Goal: Task Accomplishment & Management: Use online tool/utility

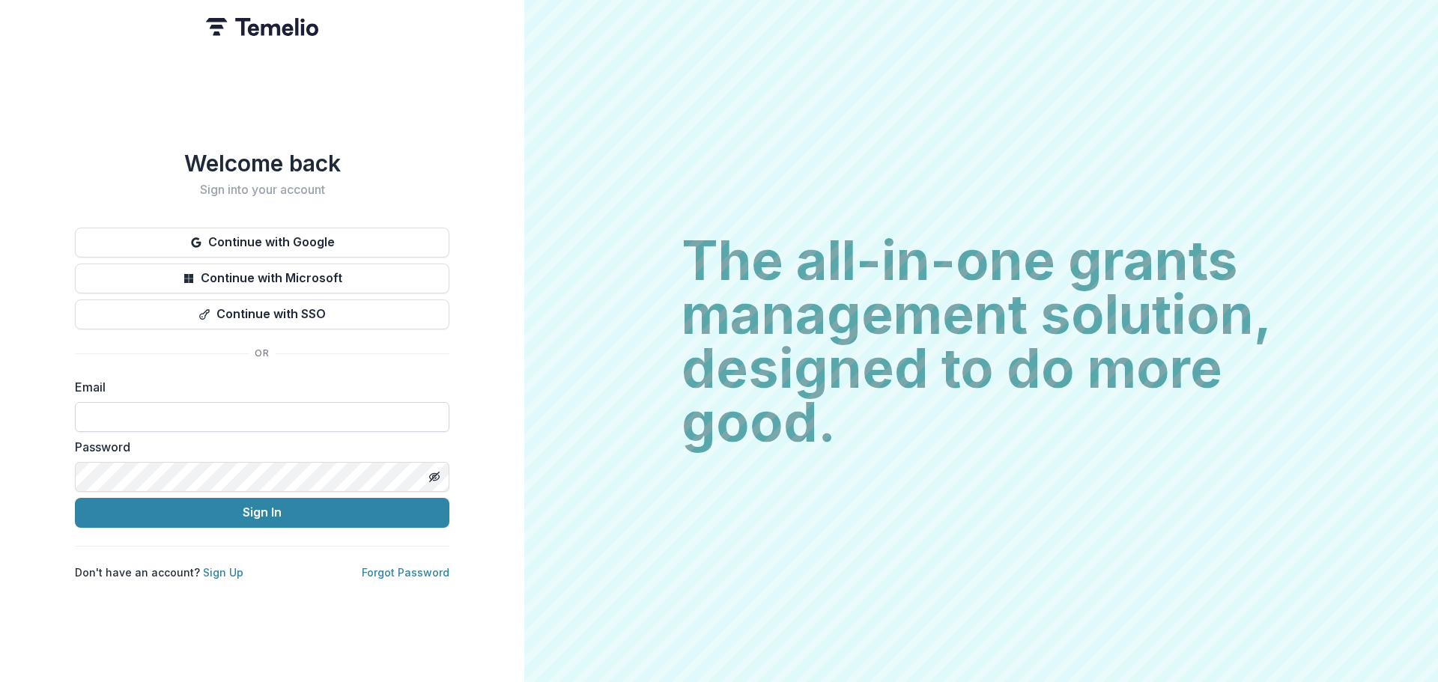
click at [175, 408] on input at bounding box center [262, 417] width 375 height 30
type input "**********"
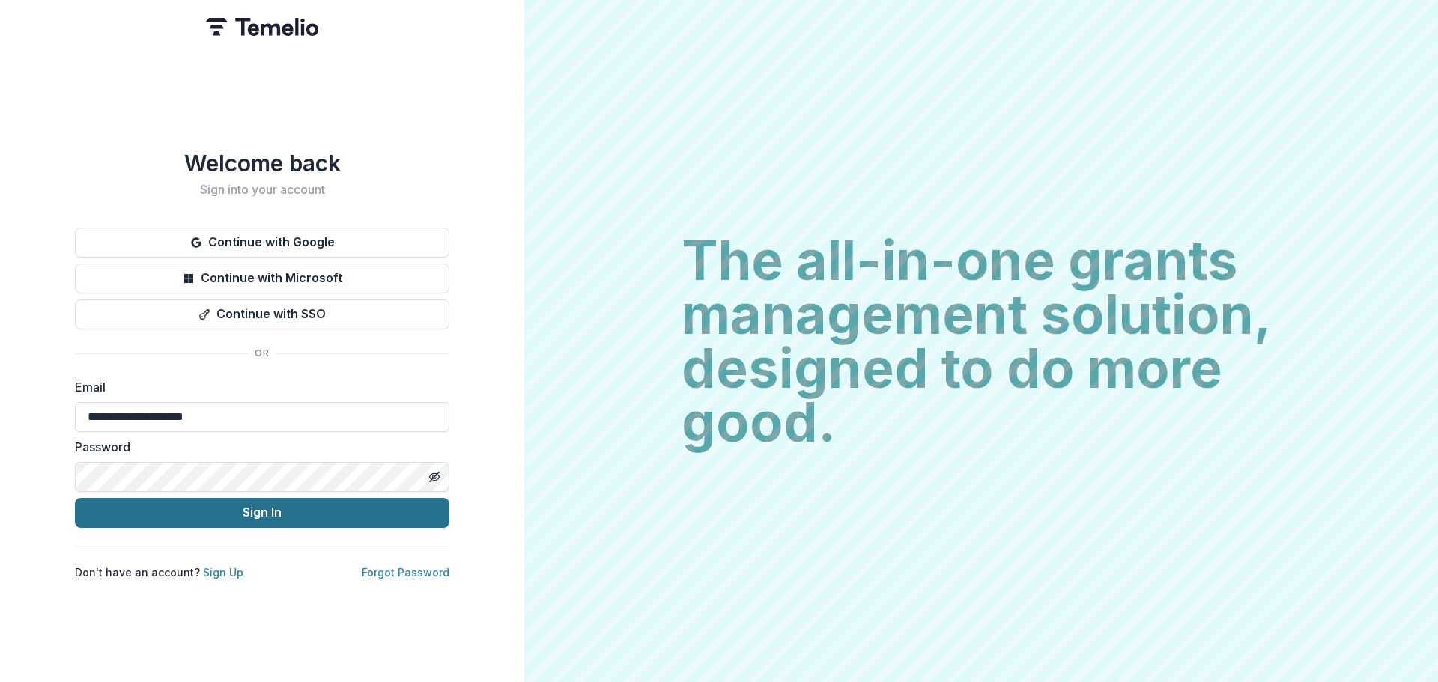
click at [260, 514] on button "Sign In" at bounding box center [262, 513] width 375 height 30
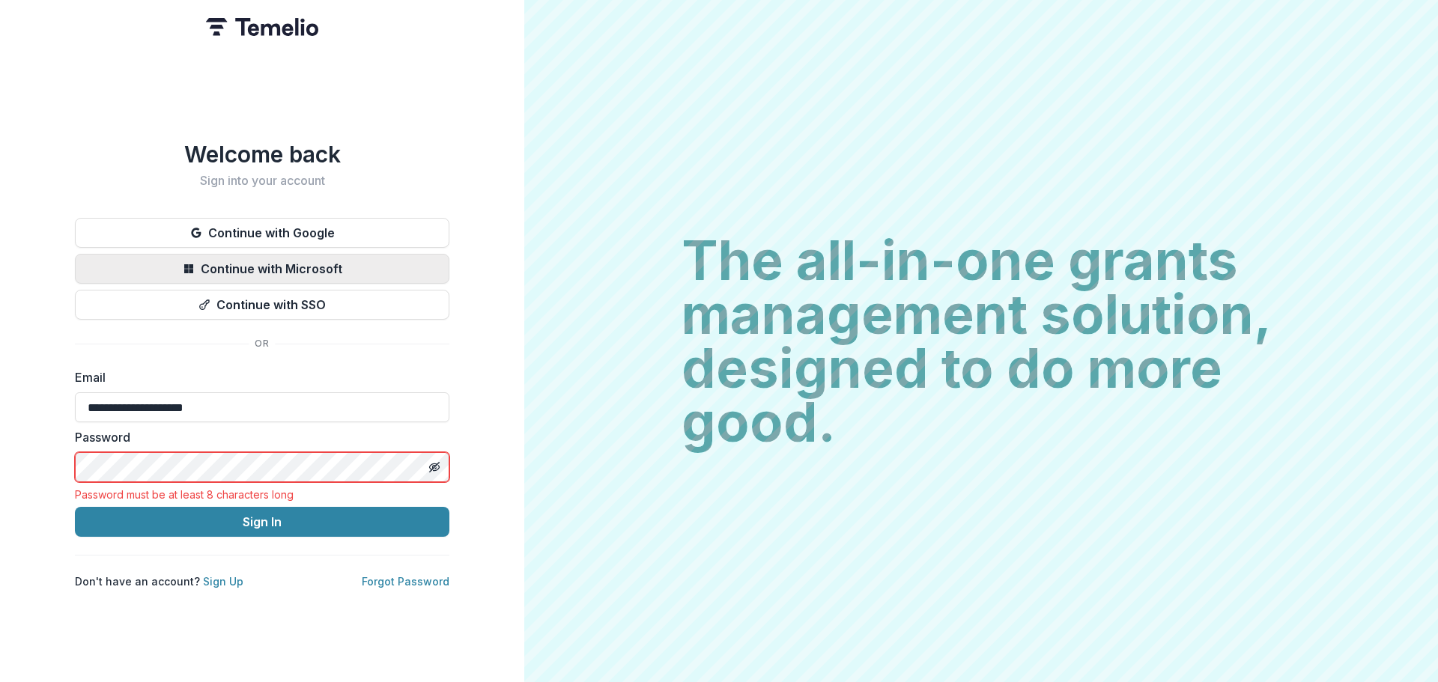
click at [303, 264] on button "Continue with Microsoft" at bounding box center [262, 269] width 375 height 30
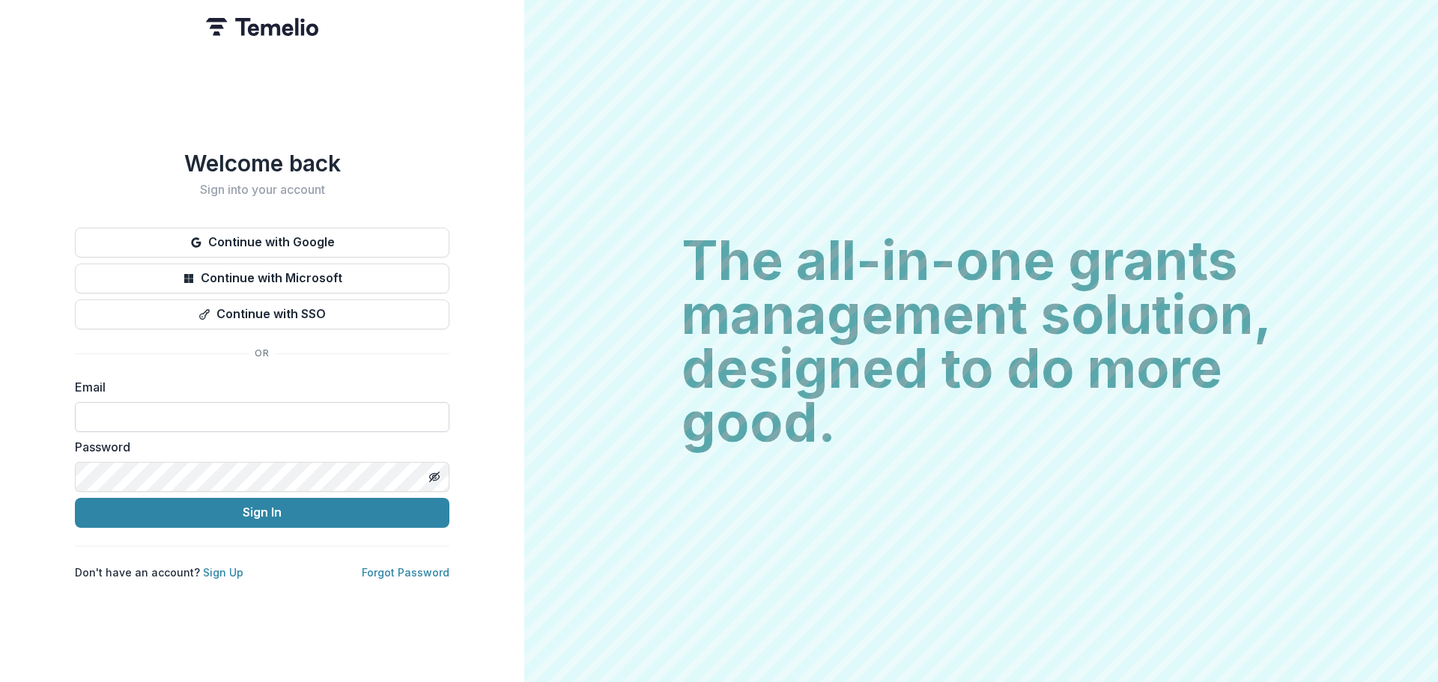
click at [121, 411] on input at bounding box center [262, 417] width 375 height 30
type input "**********"
click at [497, 386] on div "**********" at bounding box center [262, 341] width 524 height 682
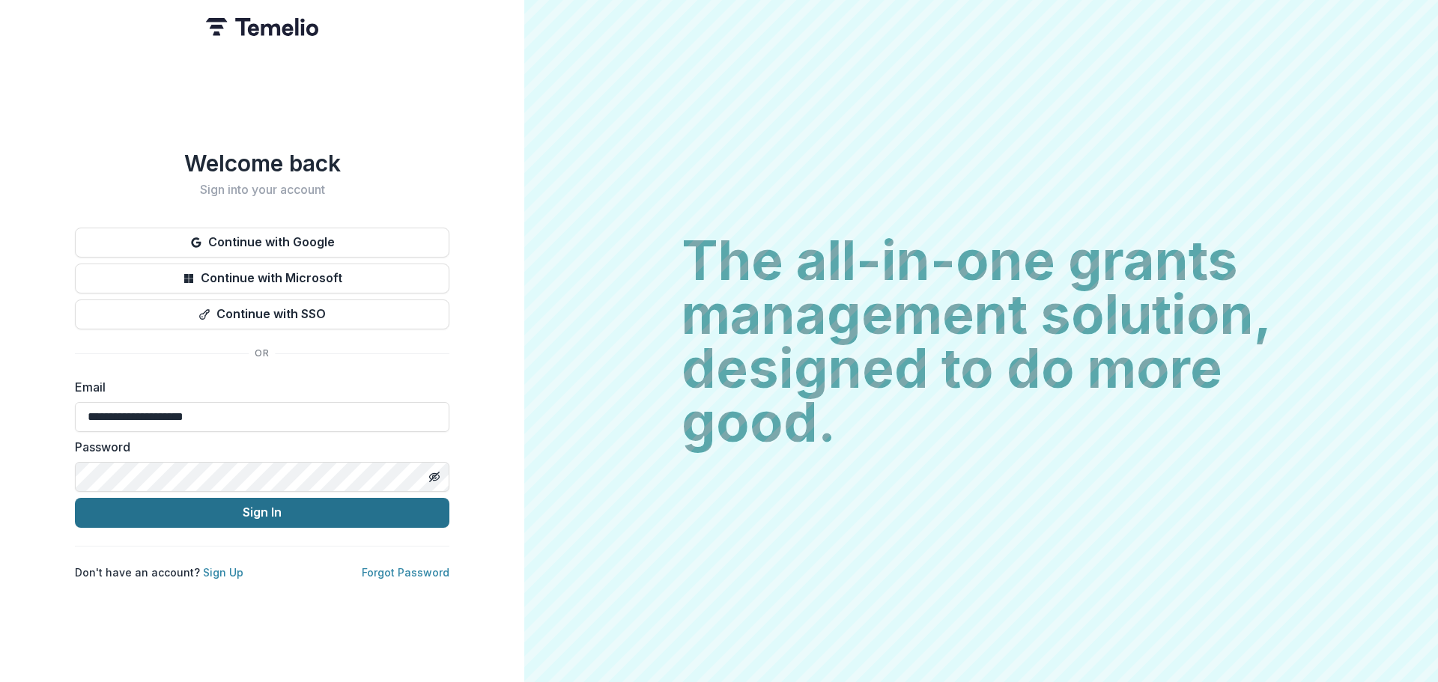
click at [267, 503] on button "Sign In" at bounding box center [262, 513] width 375 height 30
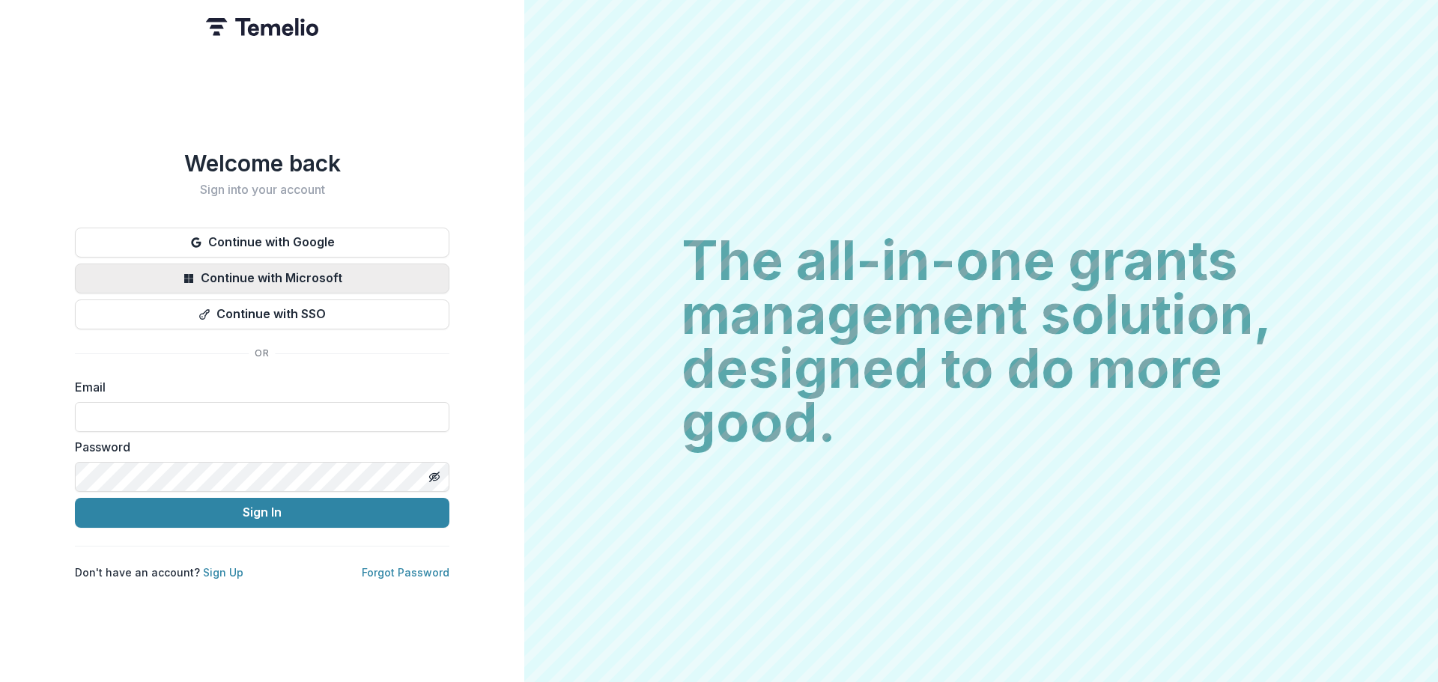
click at [298, 272] on button "Continue with Microsoft" at bounding box center [262, 279] width 375 height 30
click at [154, 412] on input at bounding box center [262, 417] width 375 height 30
type input "**********"
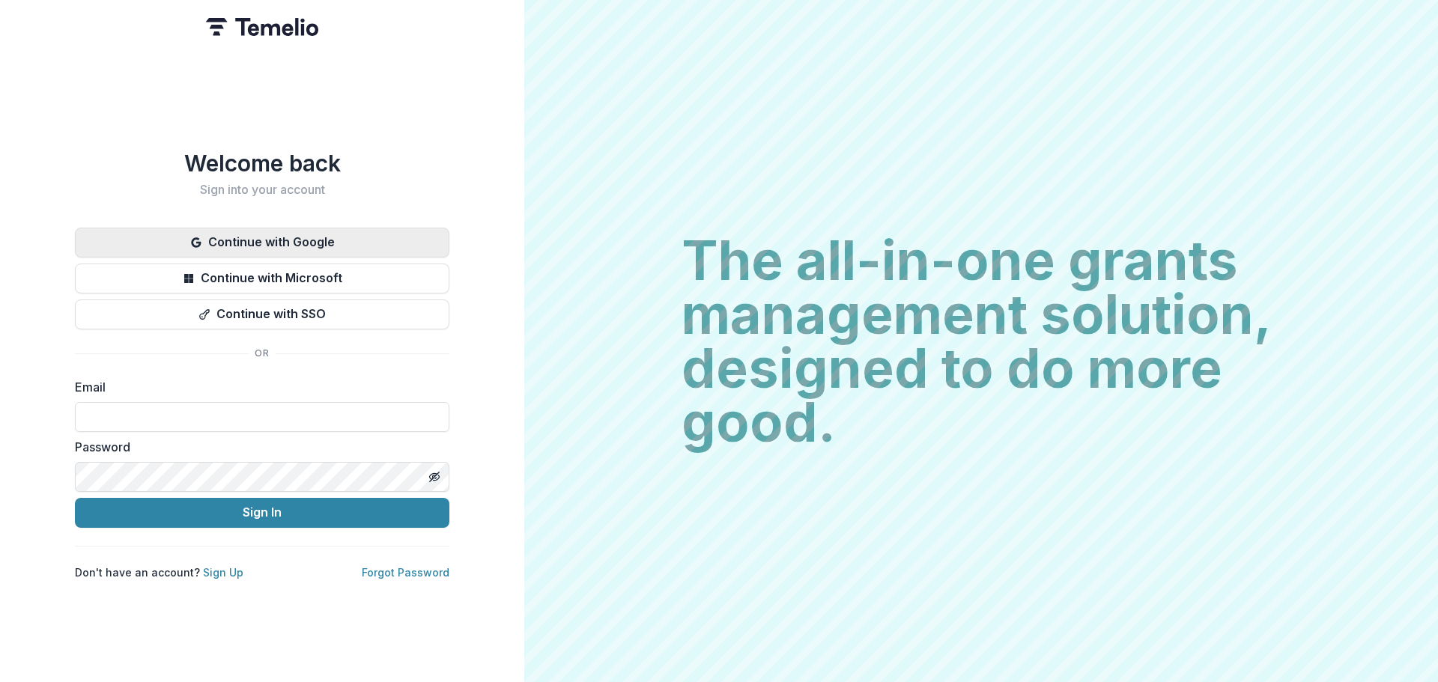
click at [297, 233] on button "Continue with Google" at bounding box center [262, 243] width 375 height 30
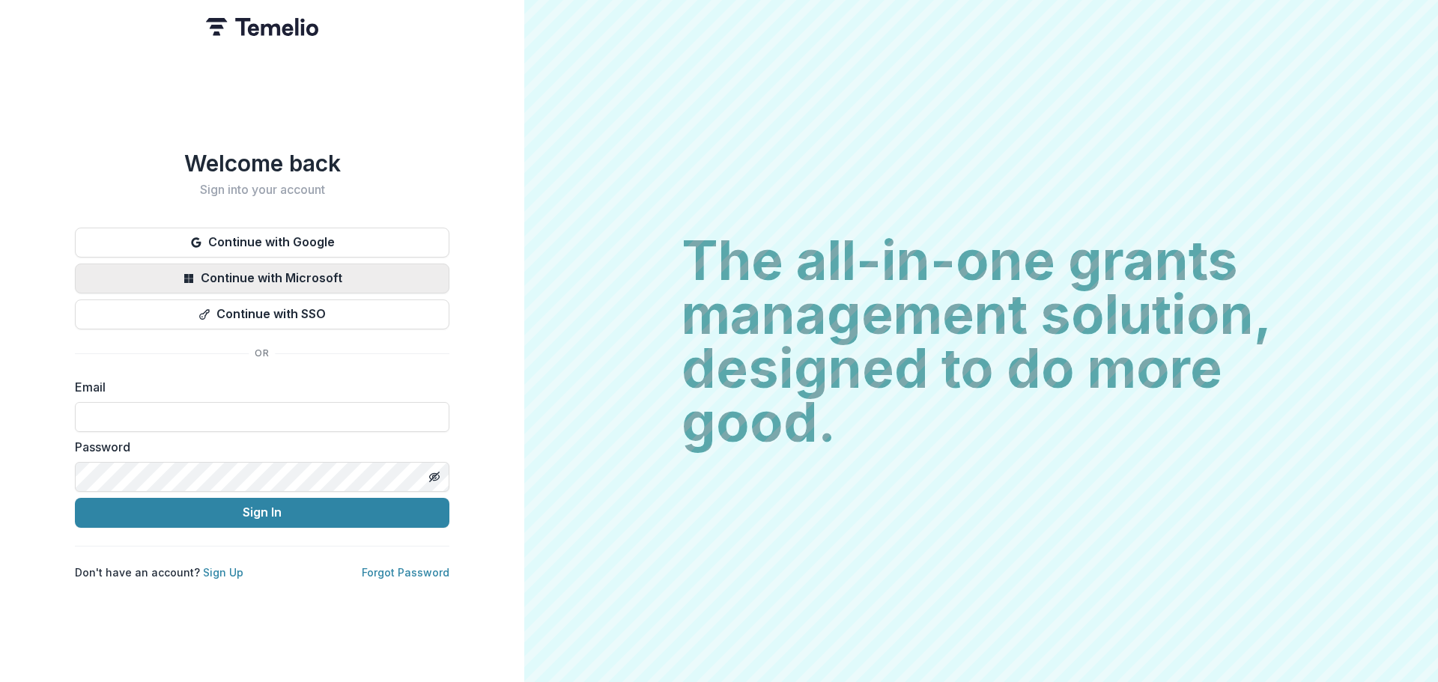
click at [308, 268] on button "Continue with Microsoft" at bounding box center [262, 279] width 375 height 30
click at [133, 406] on input at bounding box center [262, 417] width 375 height 30
type input "**********"
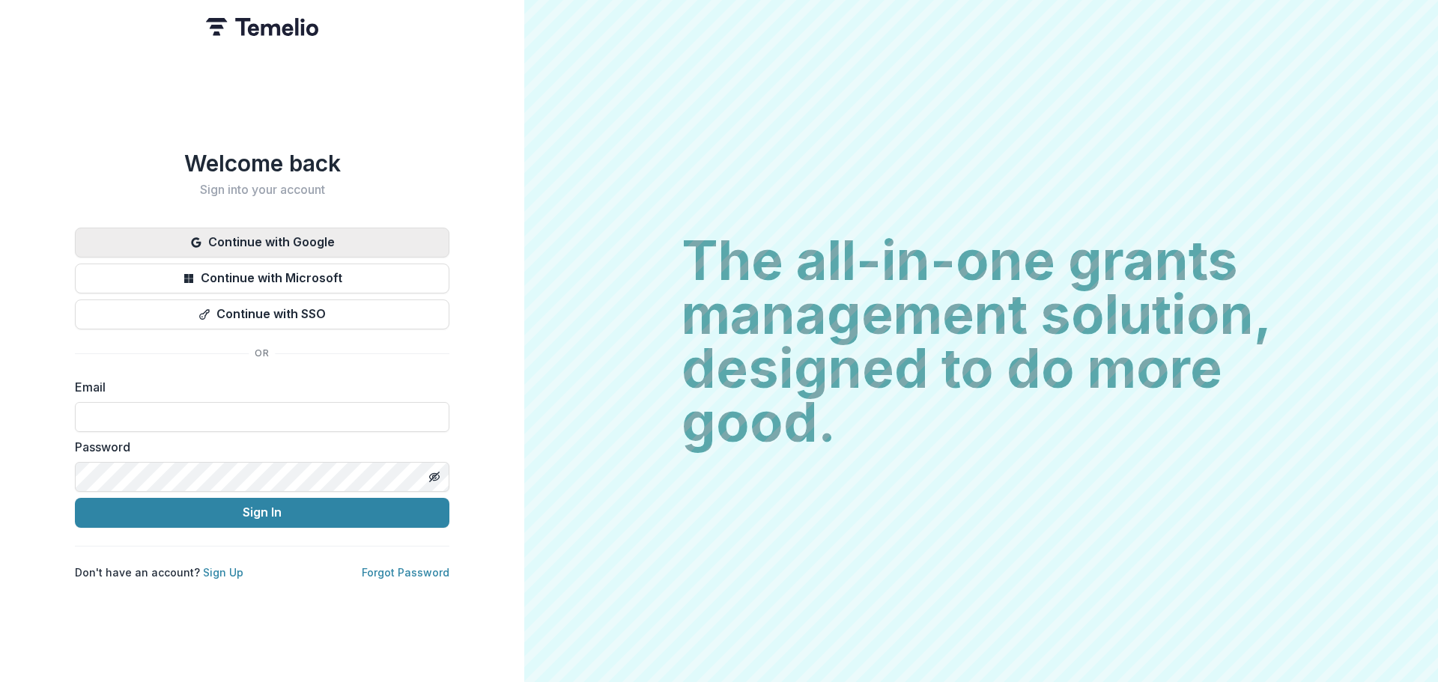
click at [299, 240] on button "Continue with Google" at bounding box center [262, 243] width 375 height 30
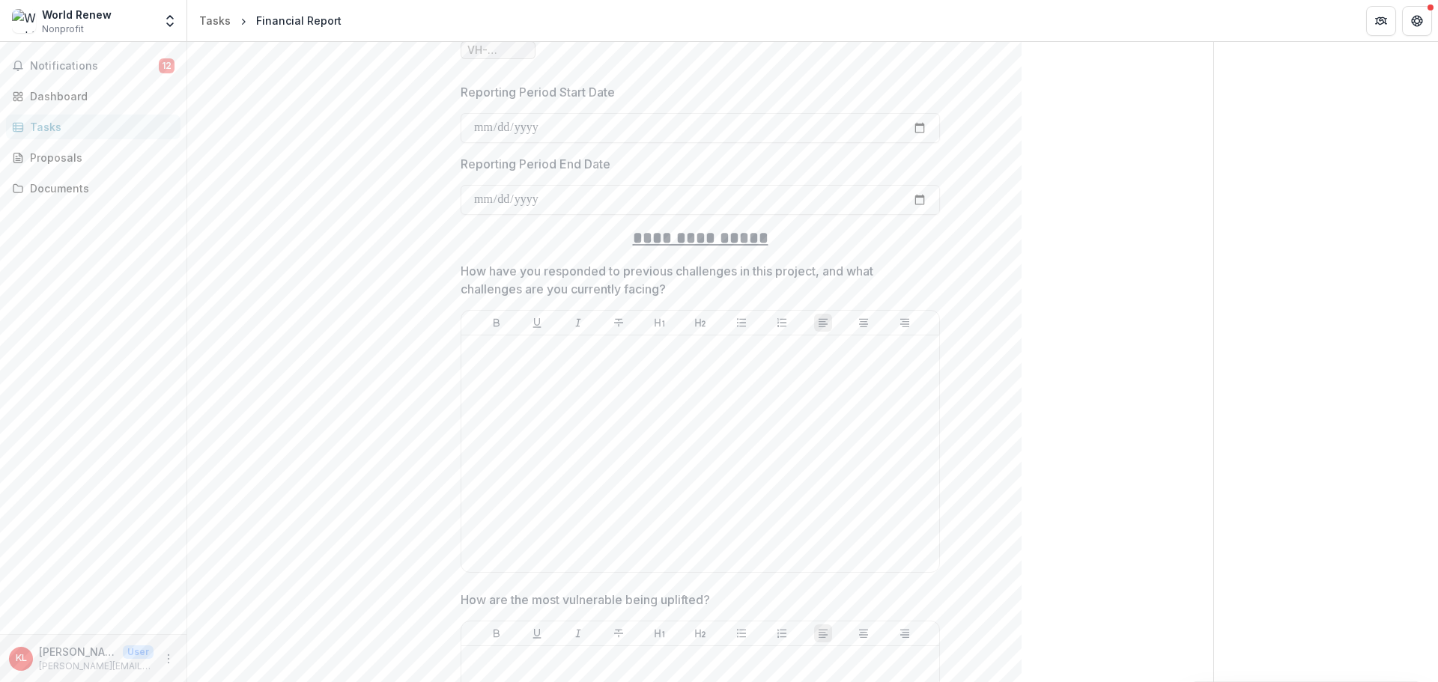
scroll to position [524, 0]
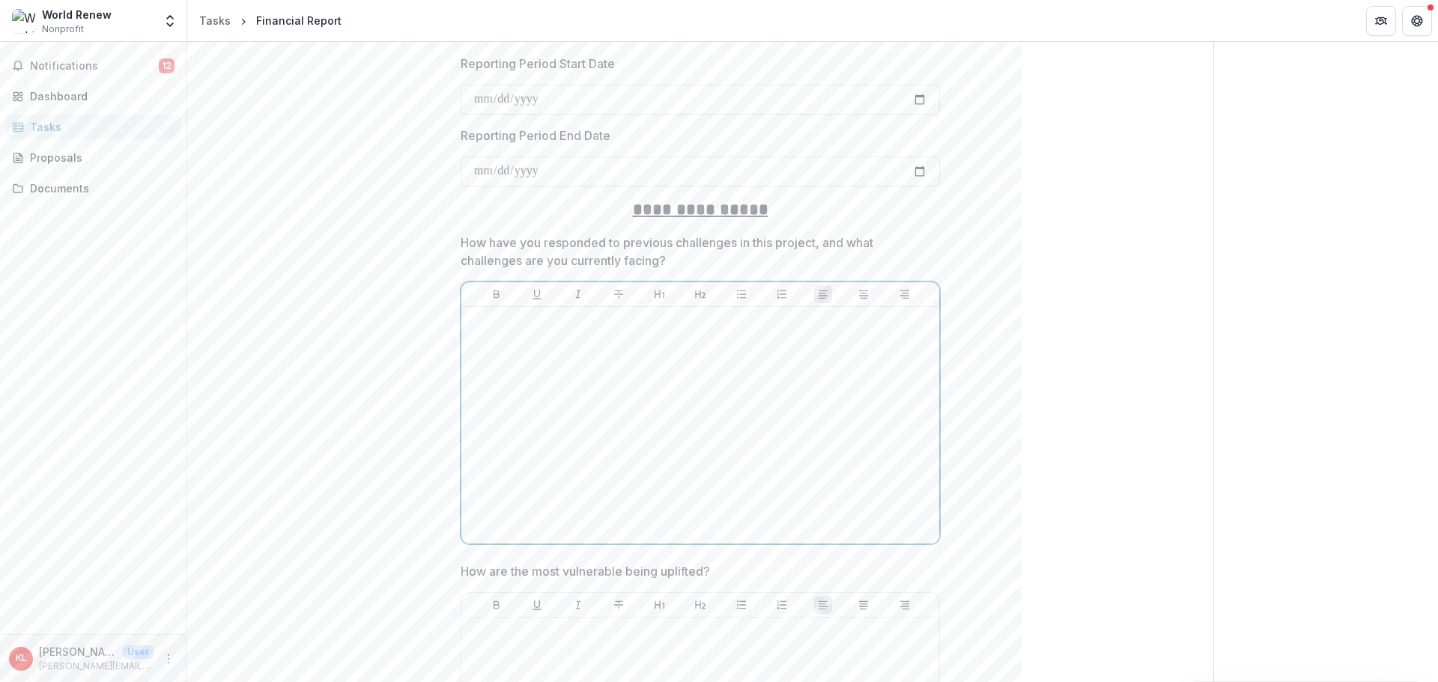
click at [523, 348] on div at bounding box center [700, 425] width 466 height 225
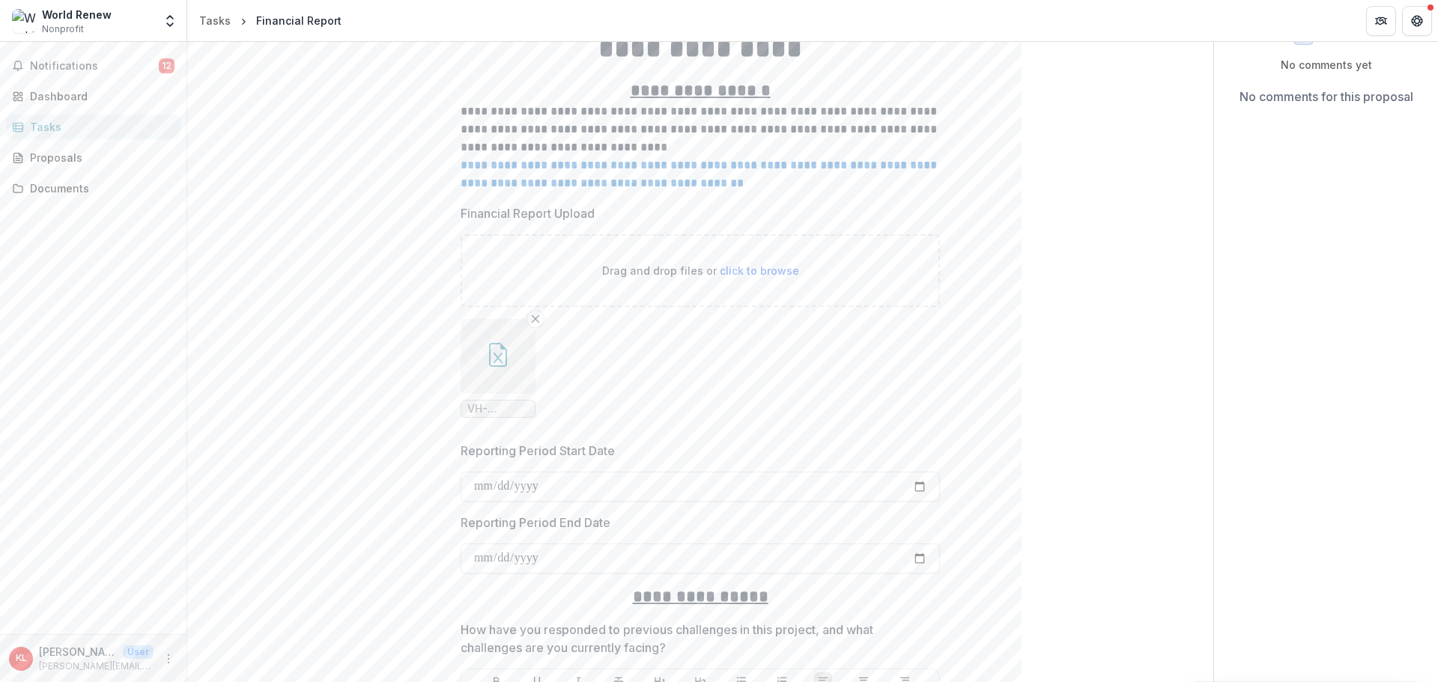
scroll to position [375, 0]
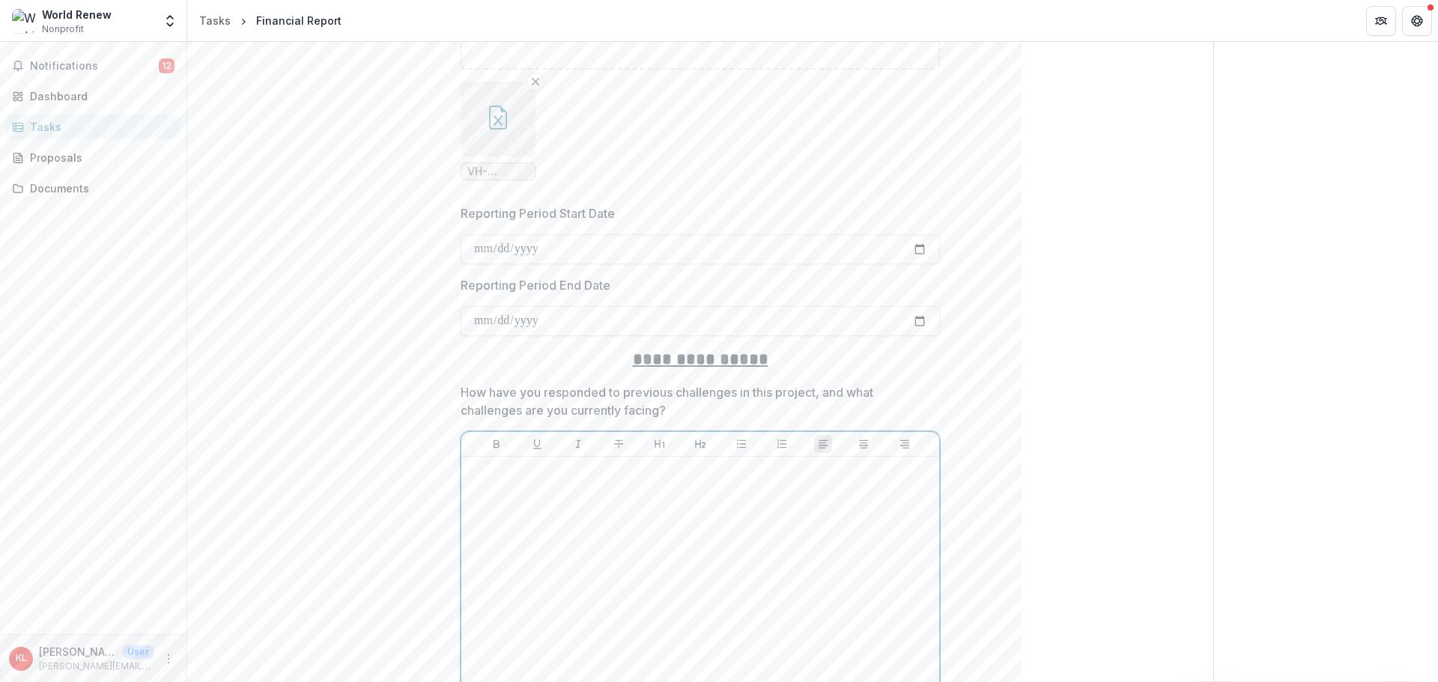
click at [503, 483] on div at bounding box center [700, 575] width 466 height 225
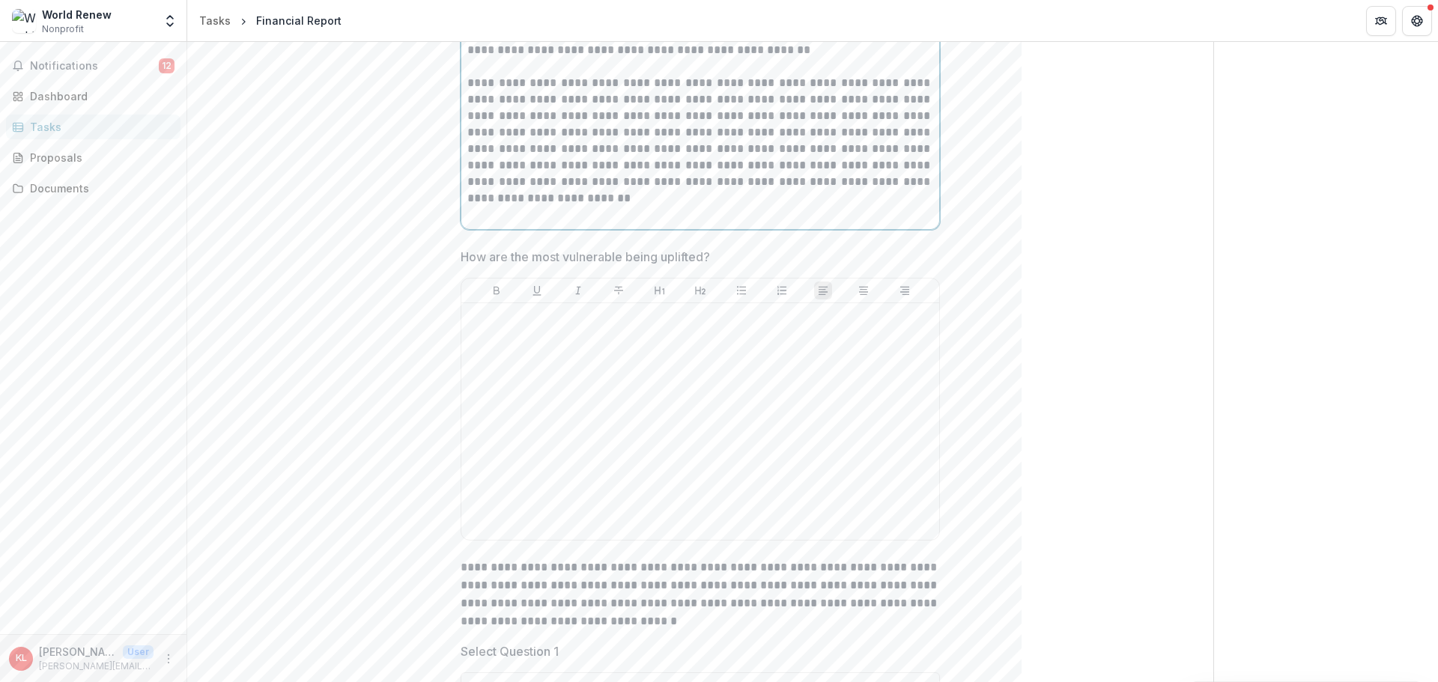
scroll to position [1102, 0]
click at [520, 350] on div at bounding box center [700, 428] width 466 height 225
click at [514, 330] on p at bounding box center [700, 324] width 466 height 16
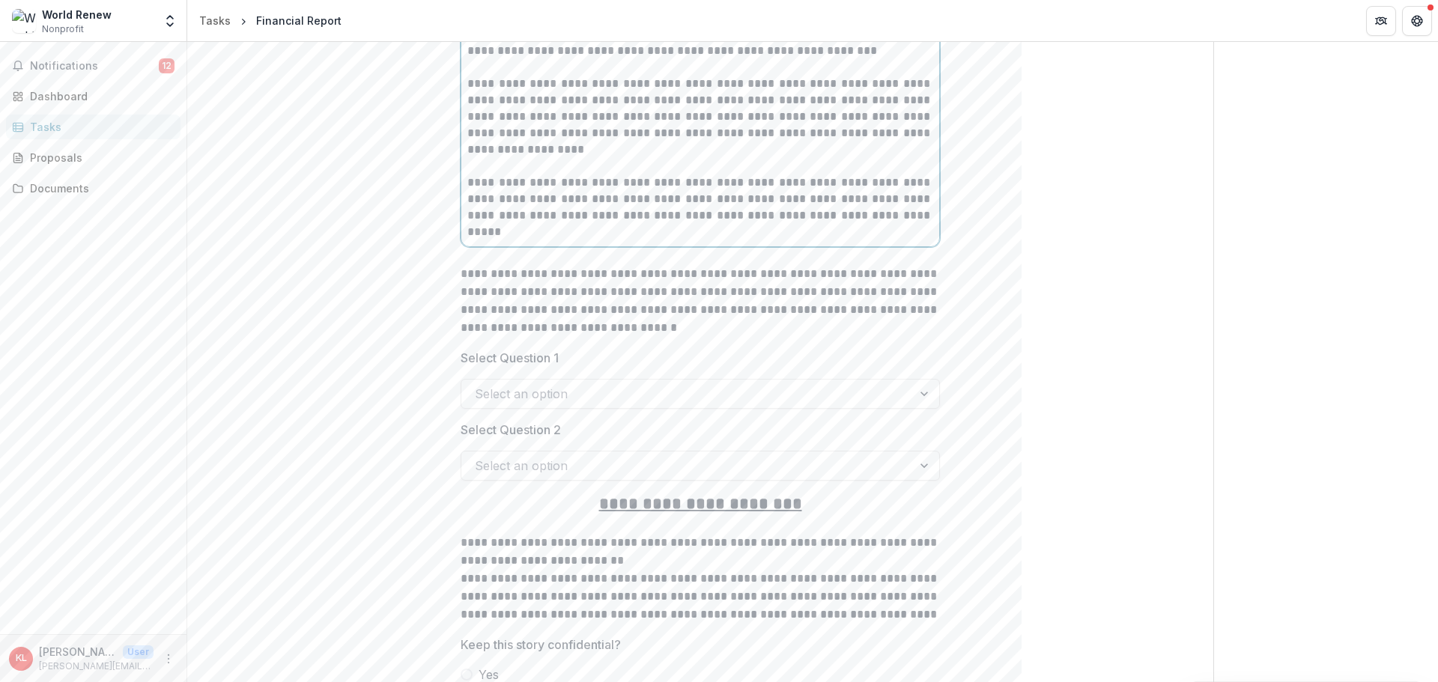
scroll to position [1584, 0]
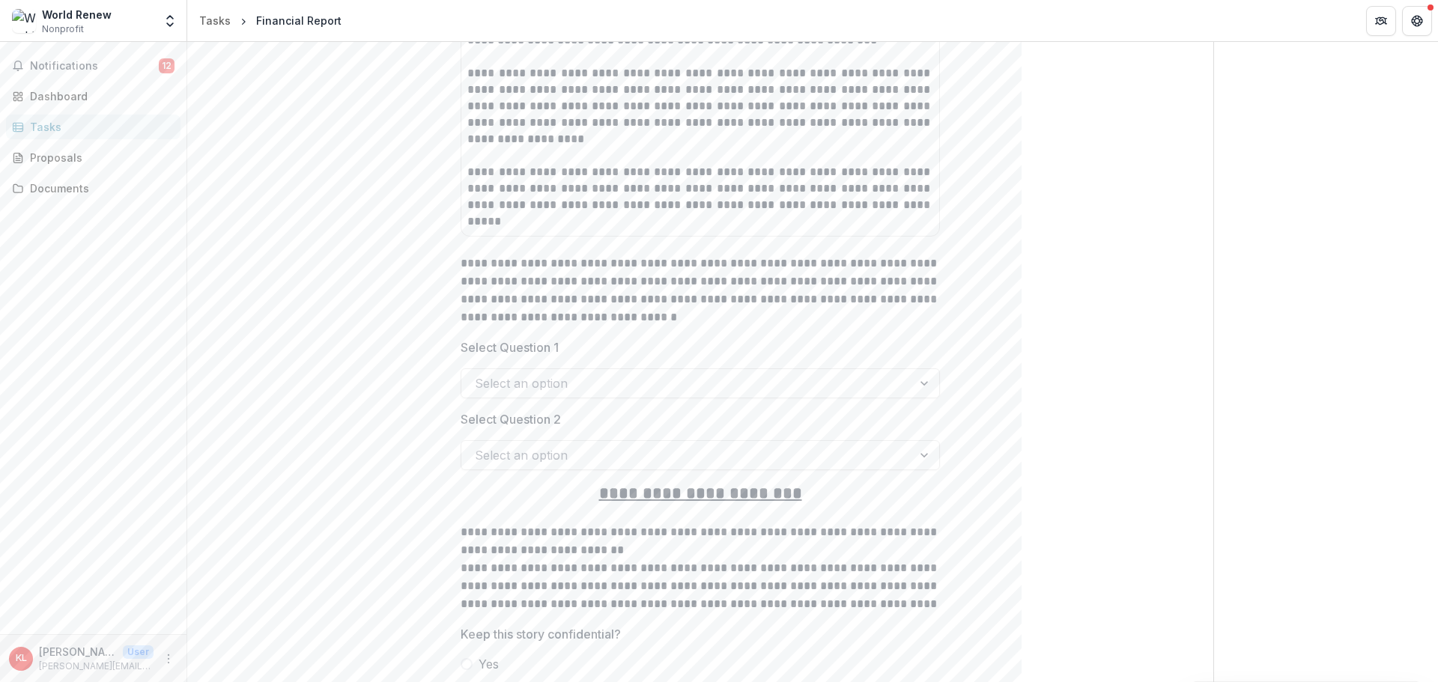
click at [924, 384] on div at bounding box center [925, 383] width 27 height 28
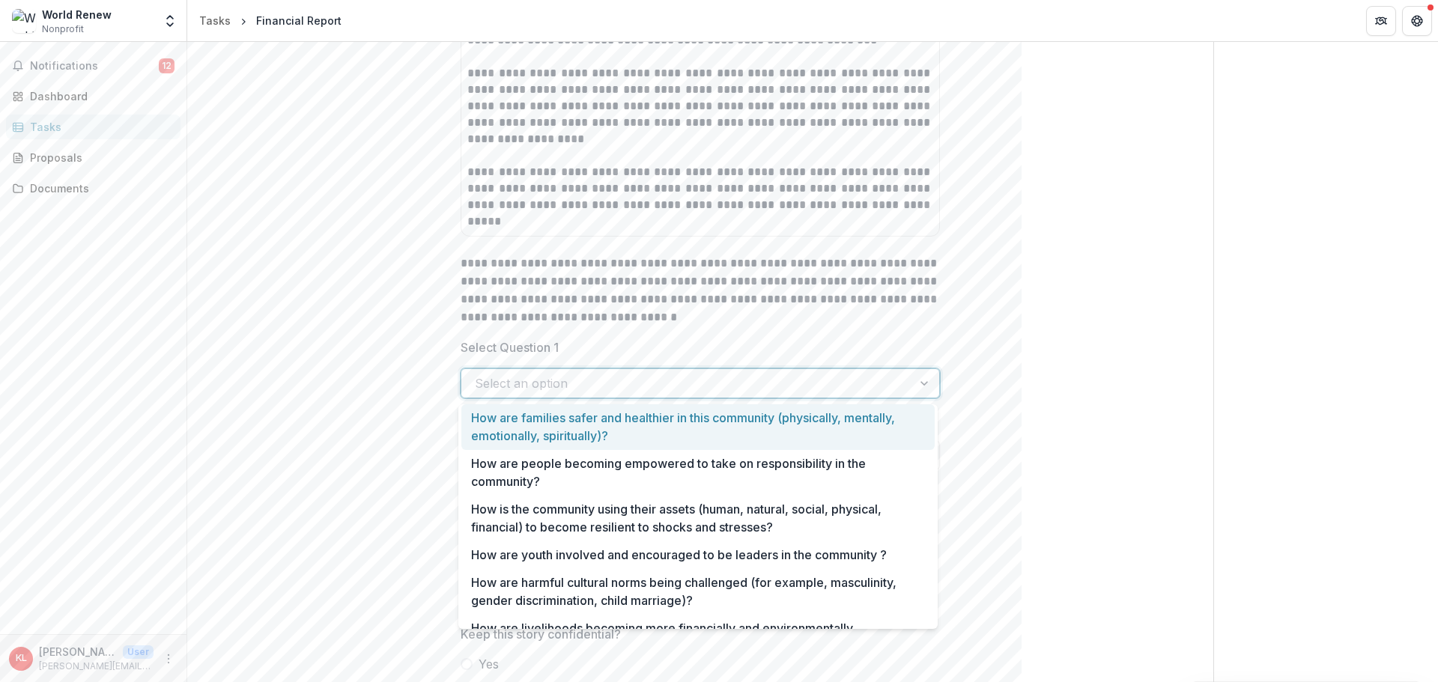
click at [709, 421] on div "How are families safer and healthier in this community (physically, mentally, e…" at bounding box center [697, 428] width 473 height 46
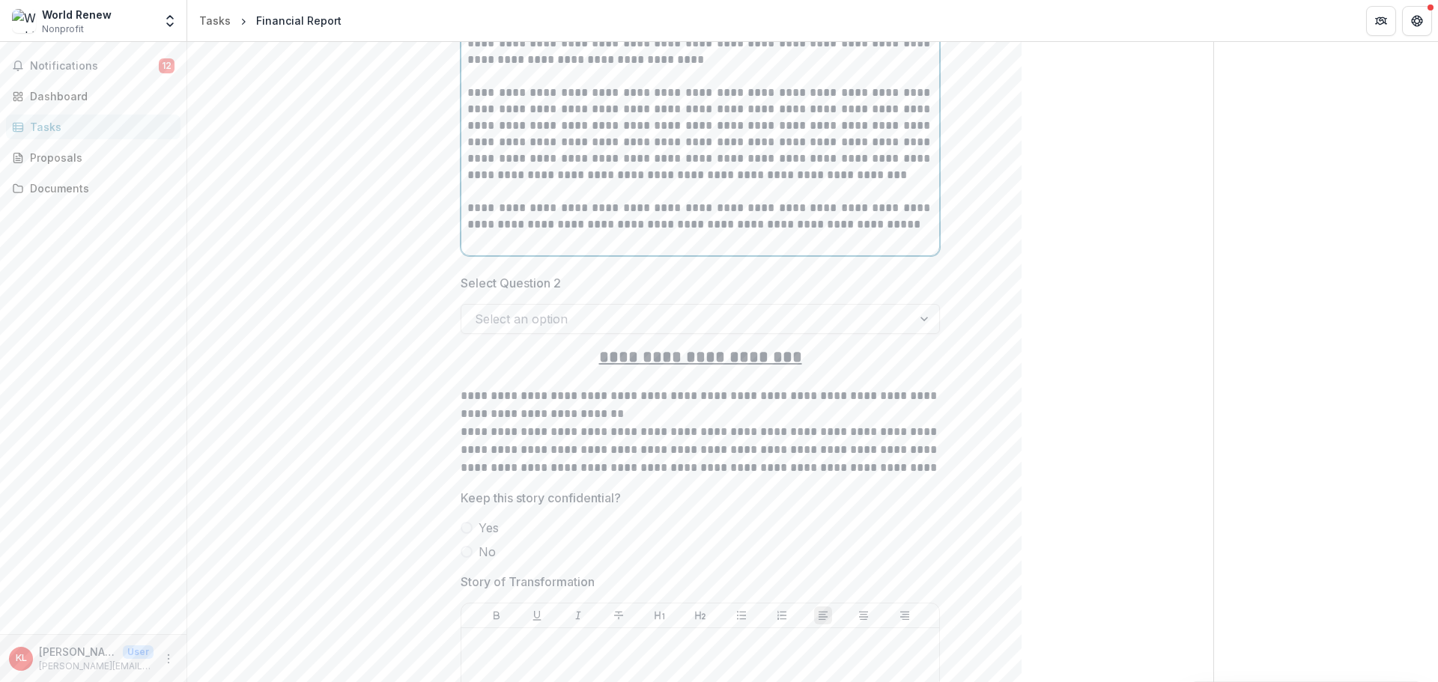
scroll to position [2488, 0]
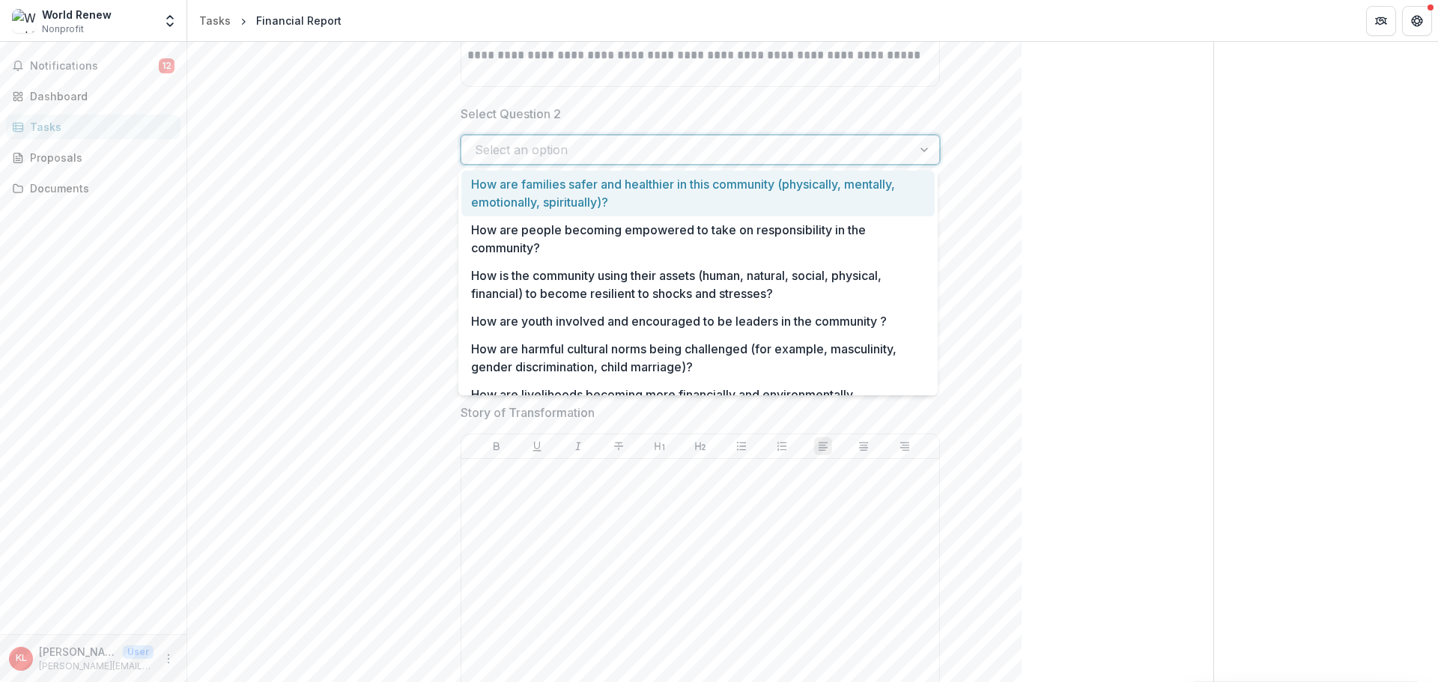
click at [924, 151] on div at bounding box center [925, 150] width 27 height 28
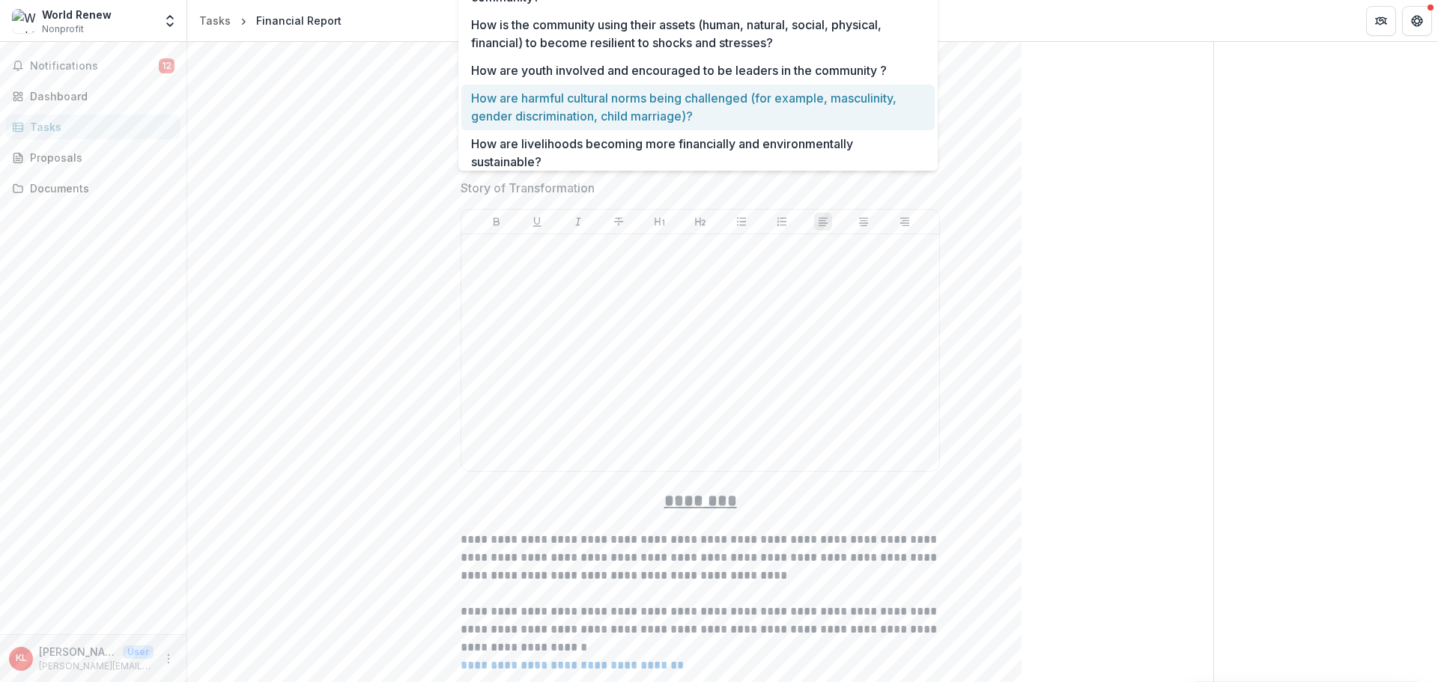
scroll to position [31, 0]
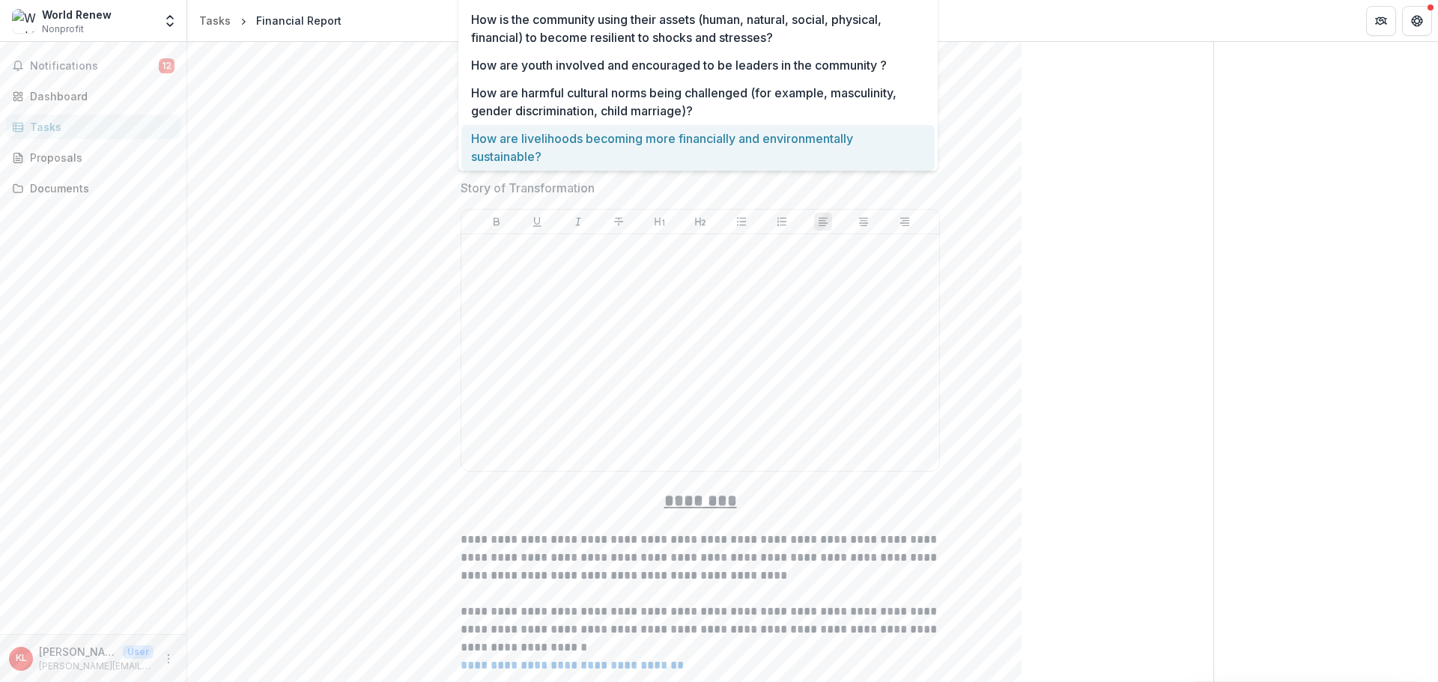
click at [701, 145] on div "How are livelihoods becoming more financially and environmentally sustainable?" at bounding box center [697, 148] width 473 height 46
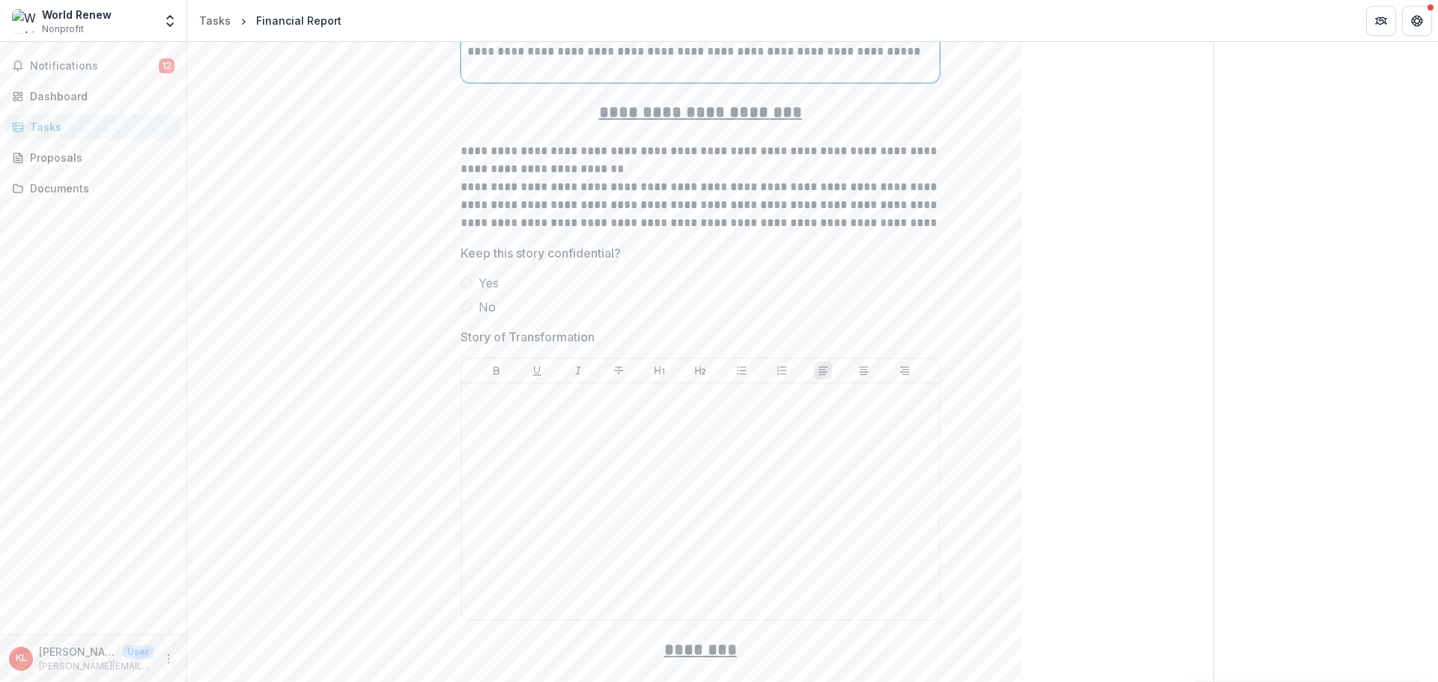
scroll to position [3215, 0]
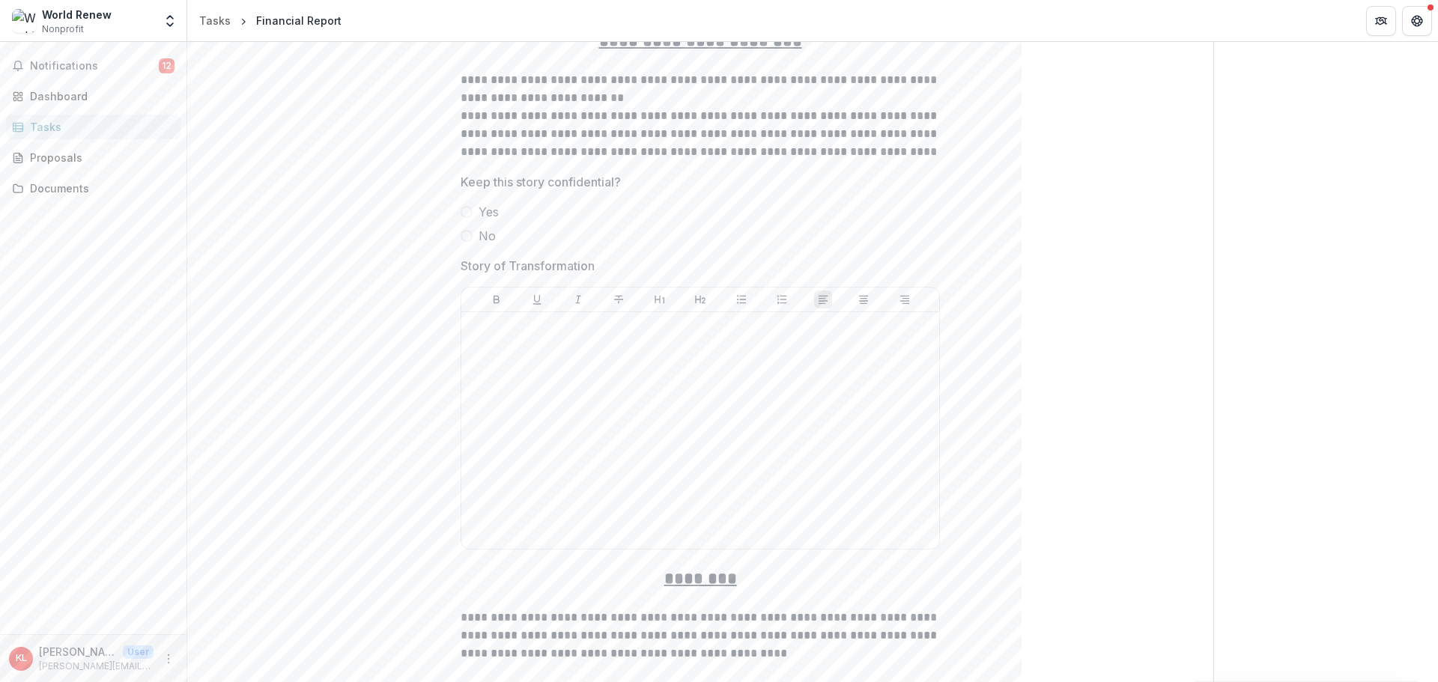
click at [464, 209] on span at bounding box center [467, 212] width 12 height 12
click at [536, 346] on div at bounding box center [700, 430] width 466 height 225
click at [522, 342] on div at bounding box center [700, 430] width 466 height 225
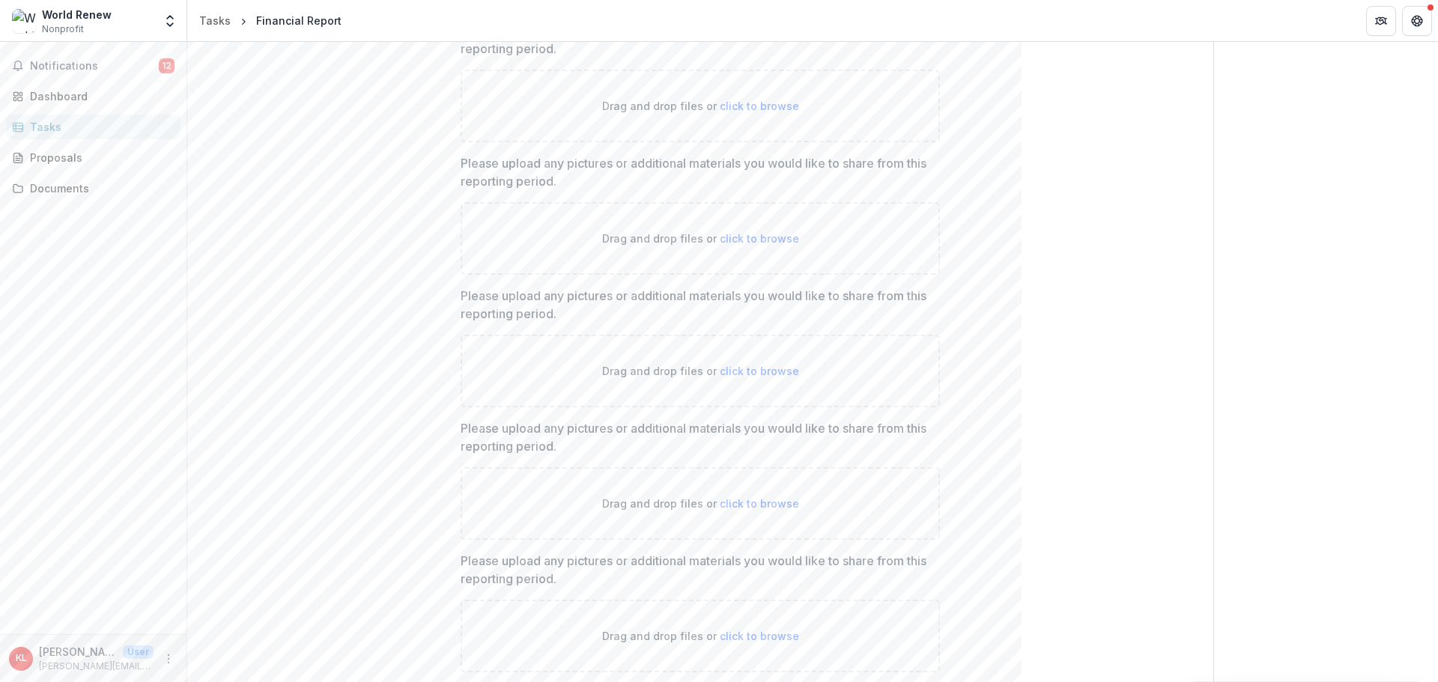
scroll to position [4858, 0]
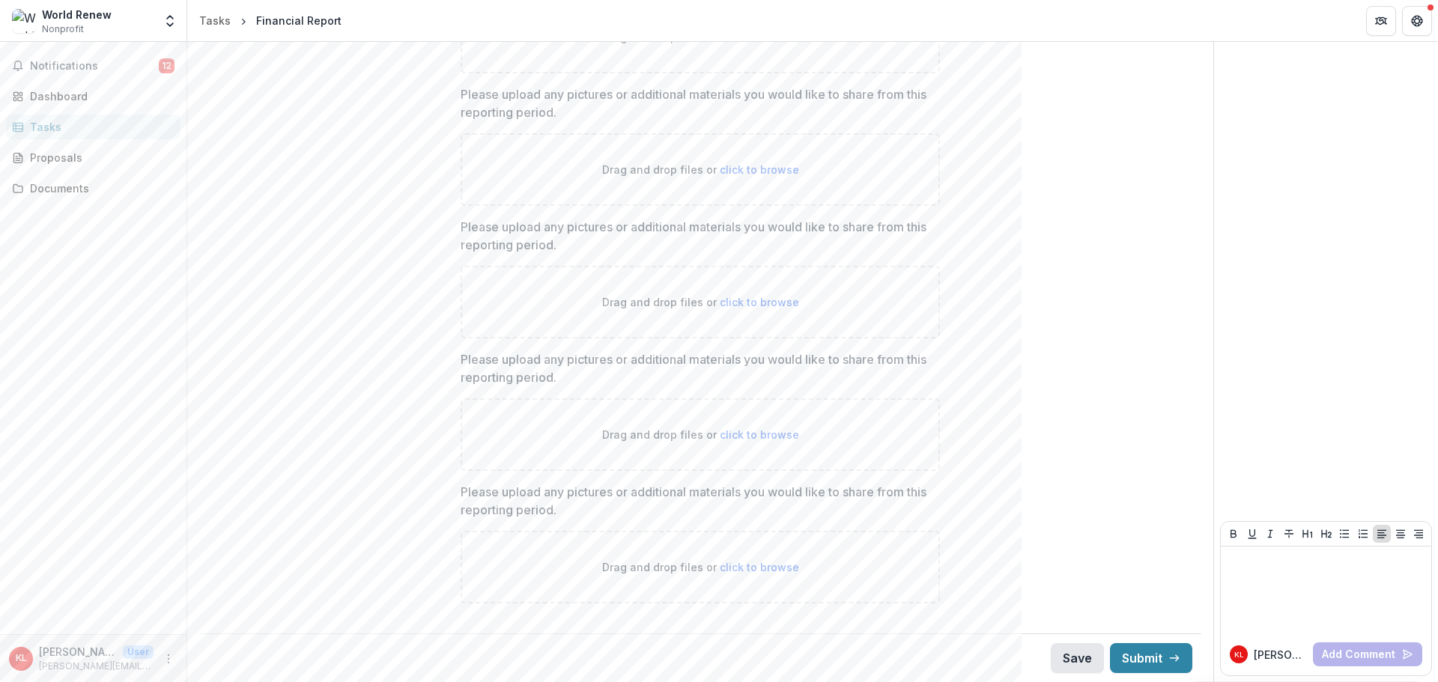
click at [1078, 661] on button "Save" at bounding box center [1077, 658] width 53 height 30
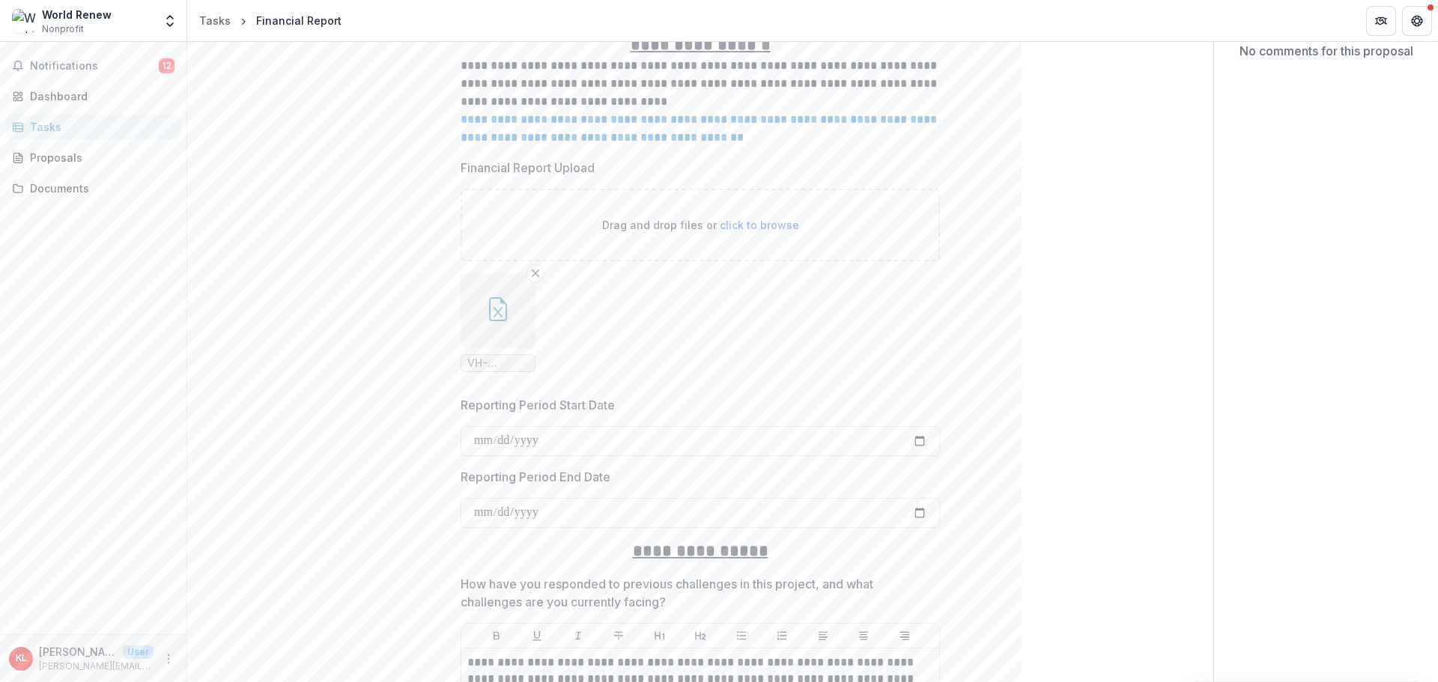
scroll to position [0, 0]
